Goal: Check status: Check status

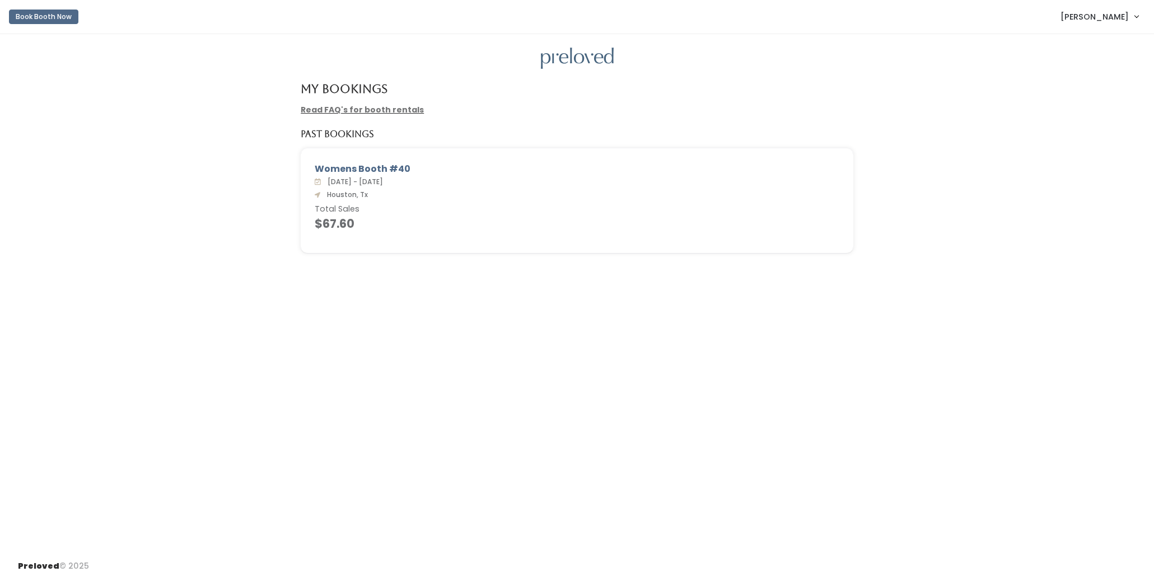
click at [346, 217] on h4 "$67.60" at bounding box center [577, 223] width 525 height 13
click at [1109, 18] on span "[PERSON_NAME]" at bounding box center [1095, 17] width 68 height 12
click at [1099, 47] on link "My bookings" at bounding box center [1099, 44] width 100 height 20
click at [388, 111] on link "Read FAQ's for booth rentals" at bounding box center [362, 109] width 123 height 11
click at [337, 217] on h4 "$67.60" at bounding box center [577, 223] width 525 height 13
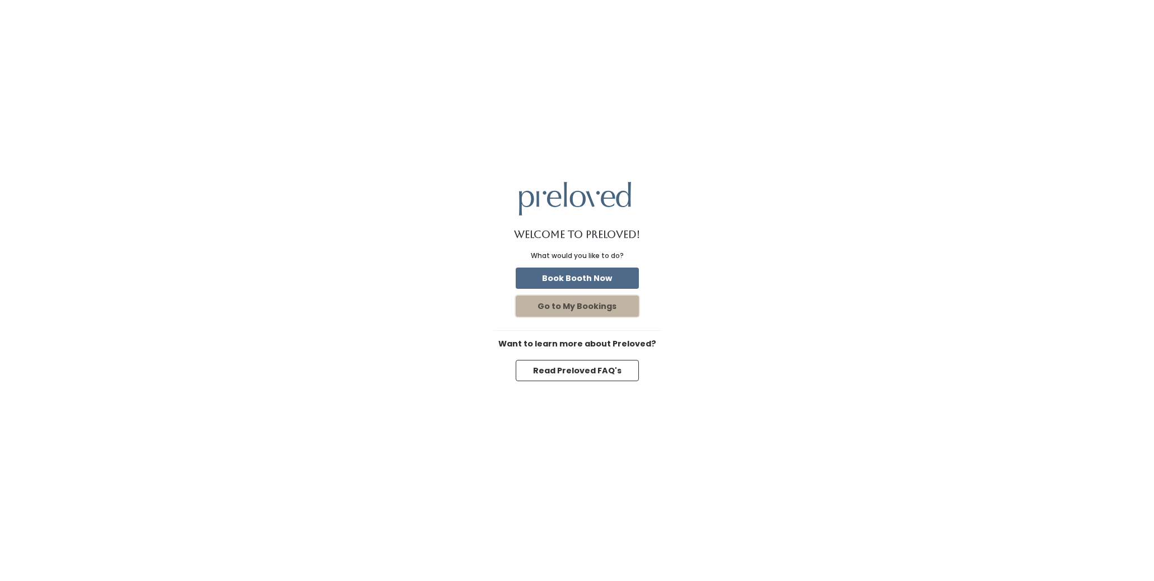
click at [618, 307] on button "Go to My Bookings" at bounding box center [577, 306] width 123 height 21
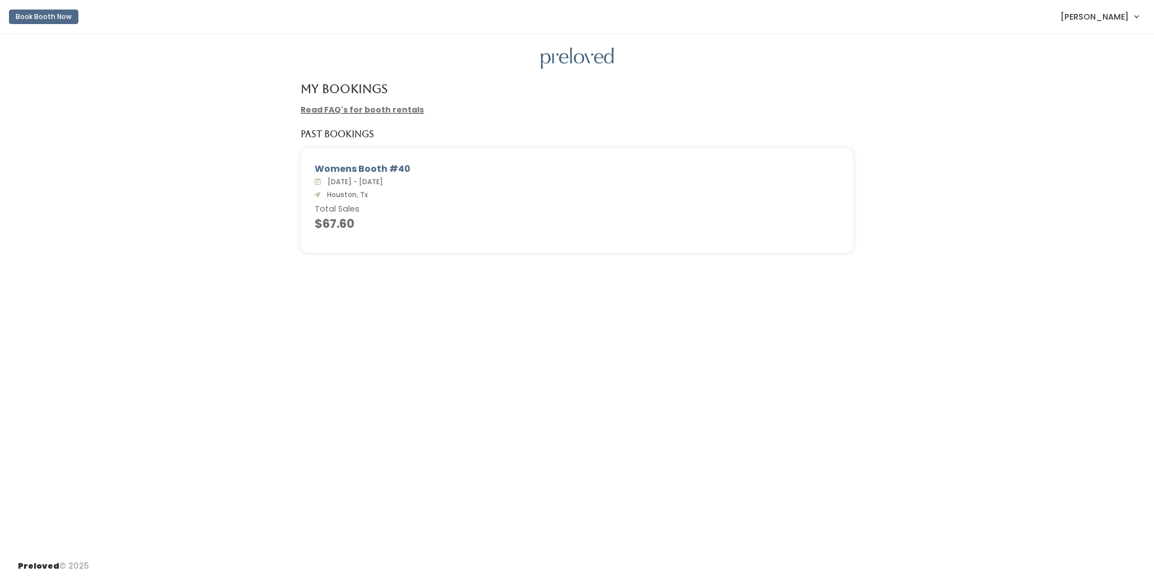
click at [1132, 17] on link "[PERSON_NAME]" at bounding box center [1099, 16] width 100 height 24
click at [1072, 100] on button "Logout" at bounding box center [1099, 94] width 100 height 20
